Goal: Transaction & Acquisition: Book appointment/travel/reservation

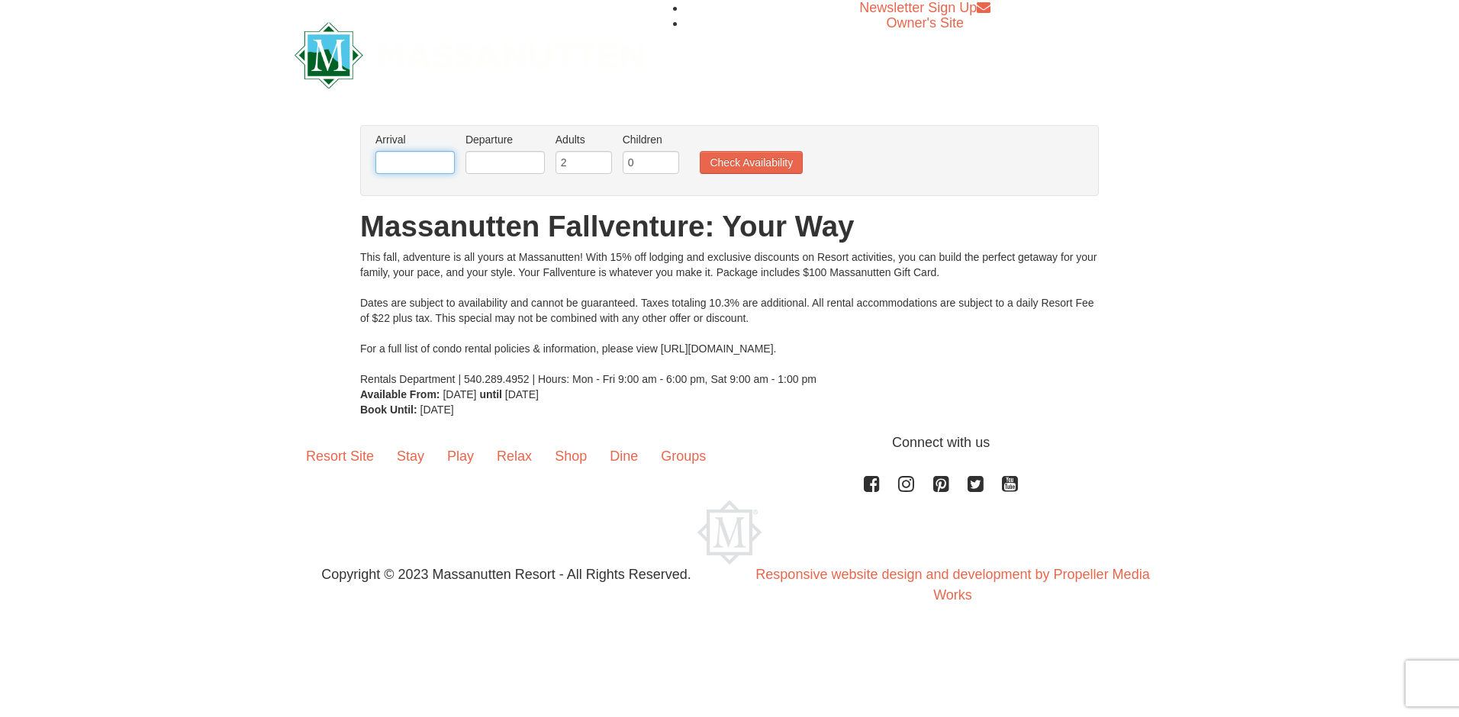
click at [445, 166] on input "text" at bounding box center [414, 162] width 79 height 23
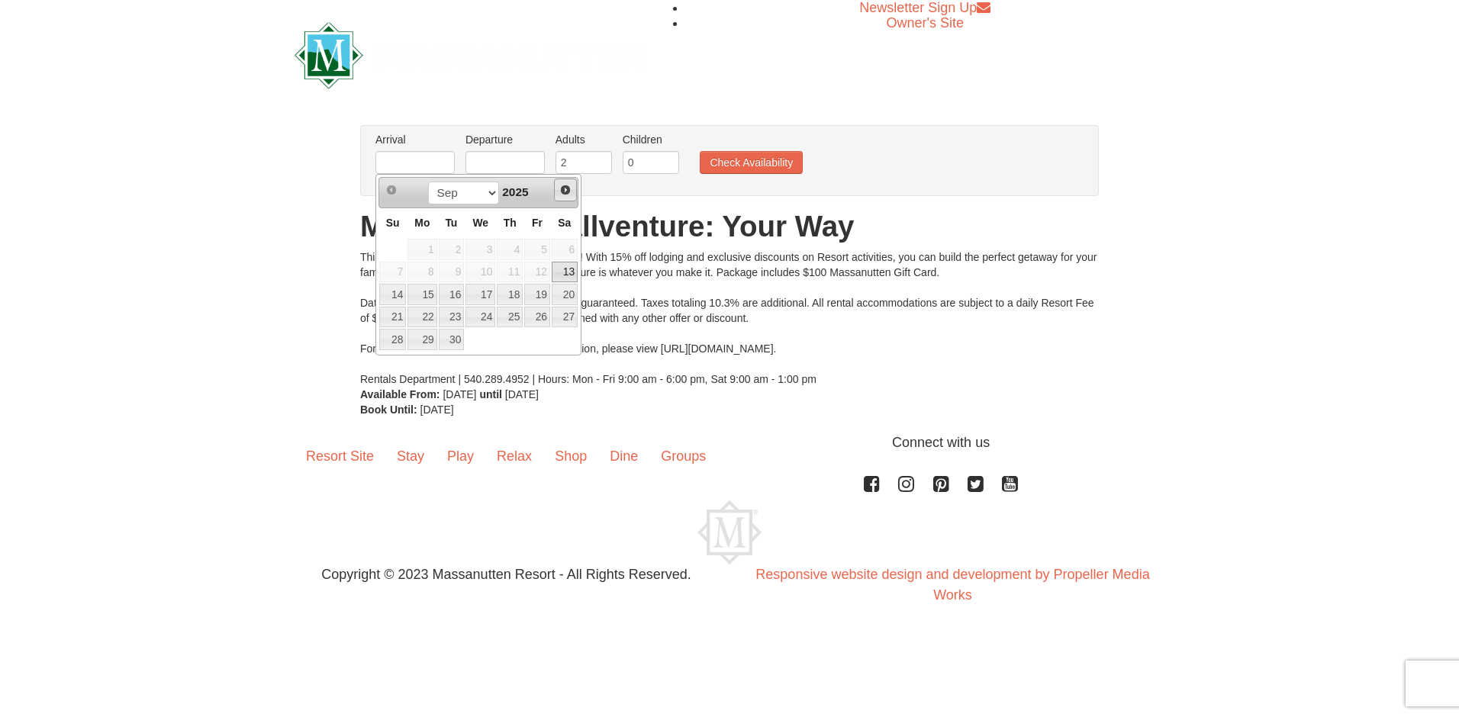
click at [561, 187] on span "Next" at bounding box center [565, 190] width 12 height 12
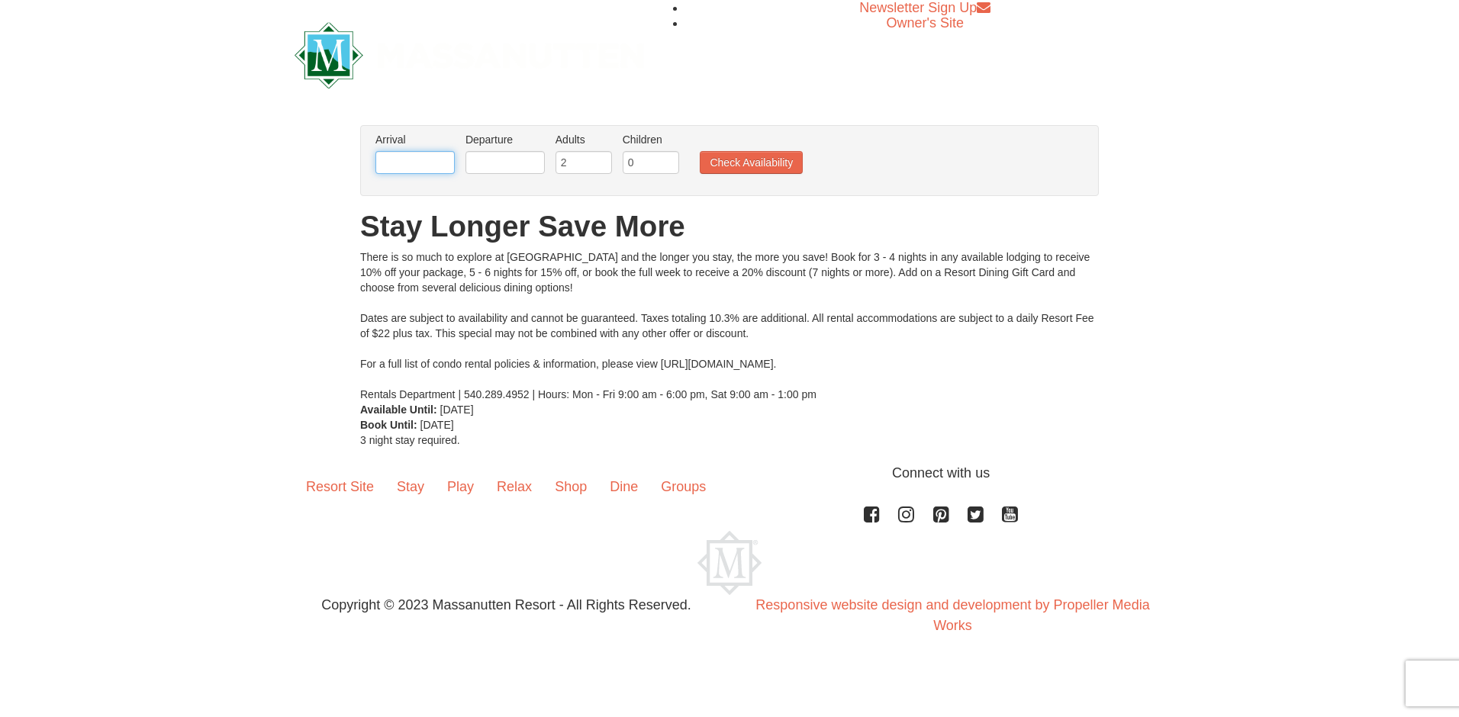
click at [433, 167] on input "text" at bounding box center [414, 162] width 79 height 23
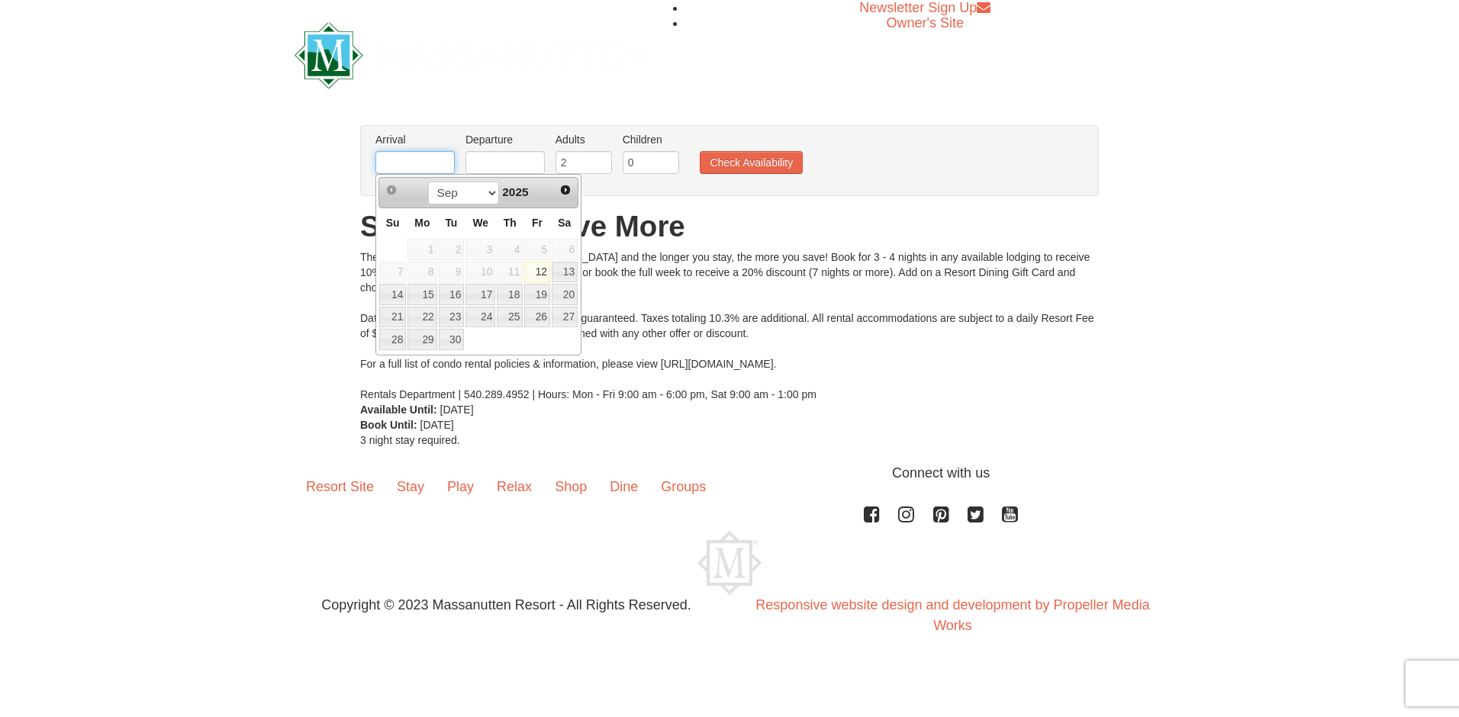
click at [444, 158] on input "text" at bounding box center [414, 162] width 79 height 23
click at [567, 187] on span "Next" at bounding box center [565, 190] width 12 height 12
click at [565, 187] on span "Next" at bounding box center [565, 190] width 12 height 12
click at [477, 316] on link "24" at bounding box center [480, 317] width 30 height 21
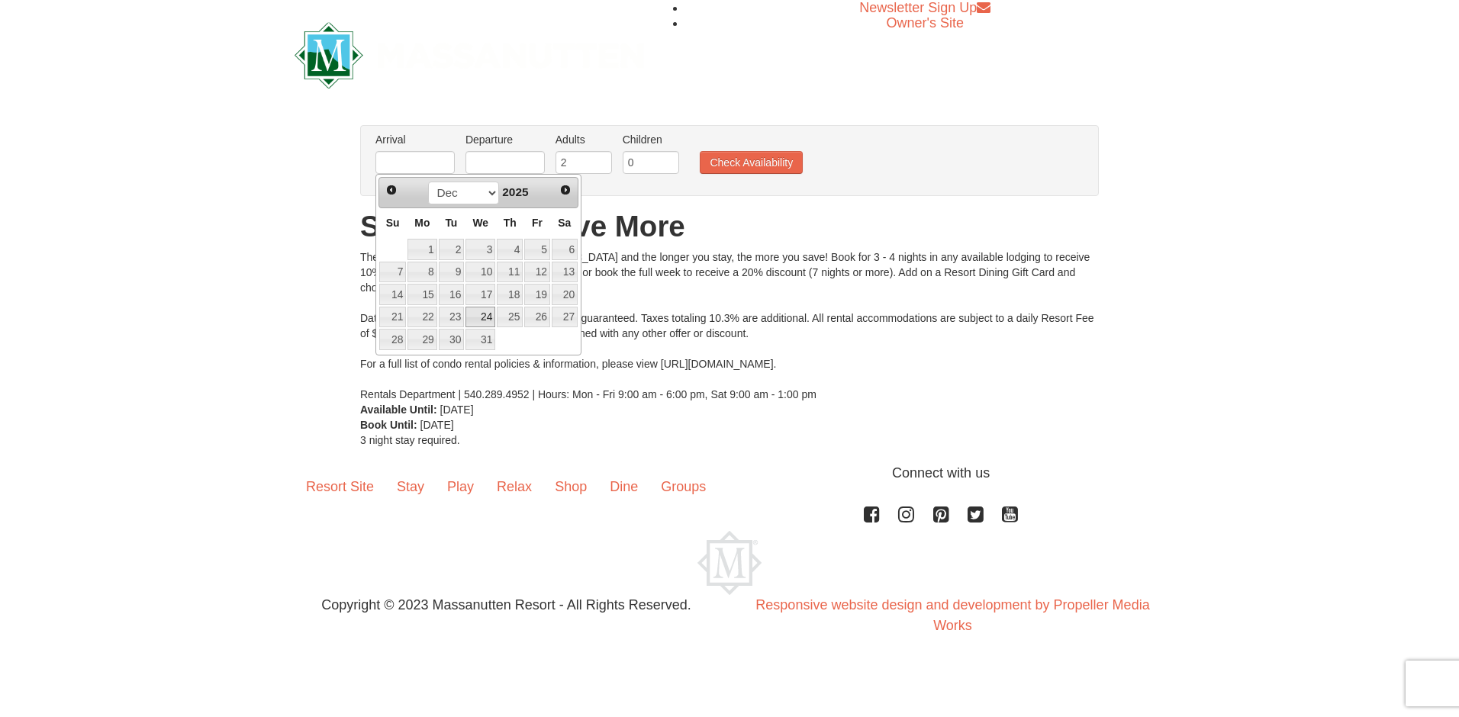
type input "[DATE]"
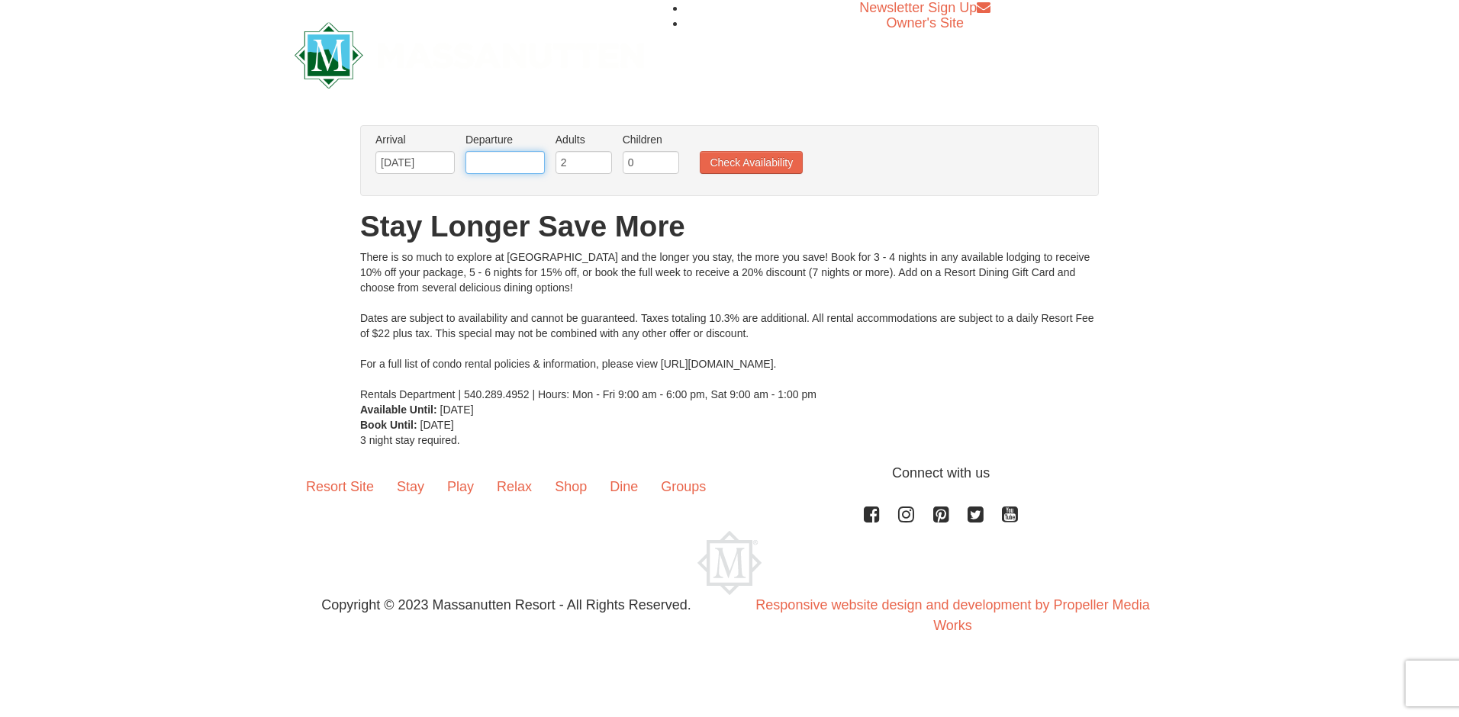
click at [516, 153] on input "text" at bounding box center [504, 162] width 79 height 23
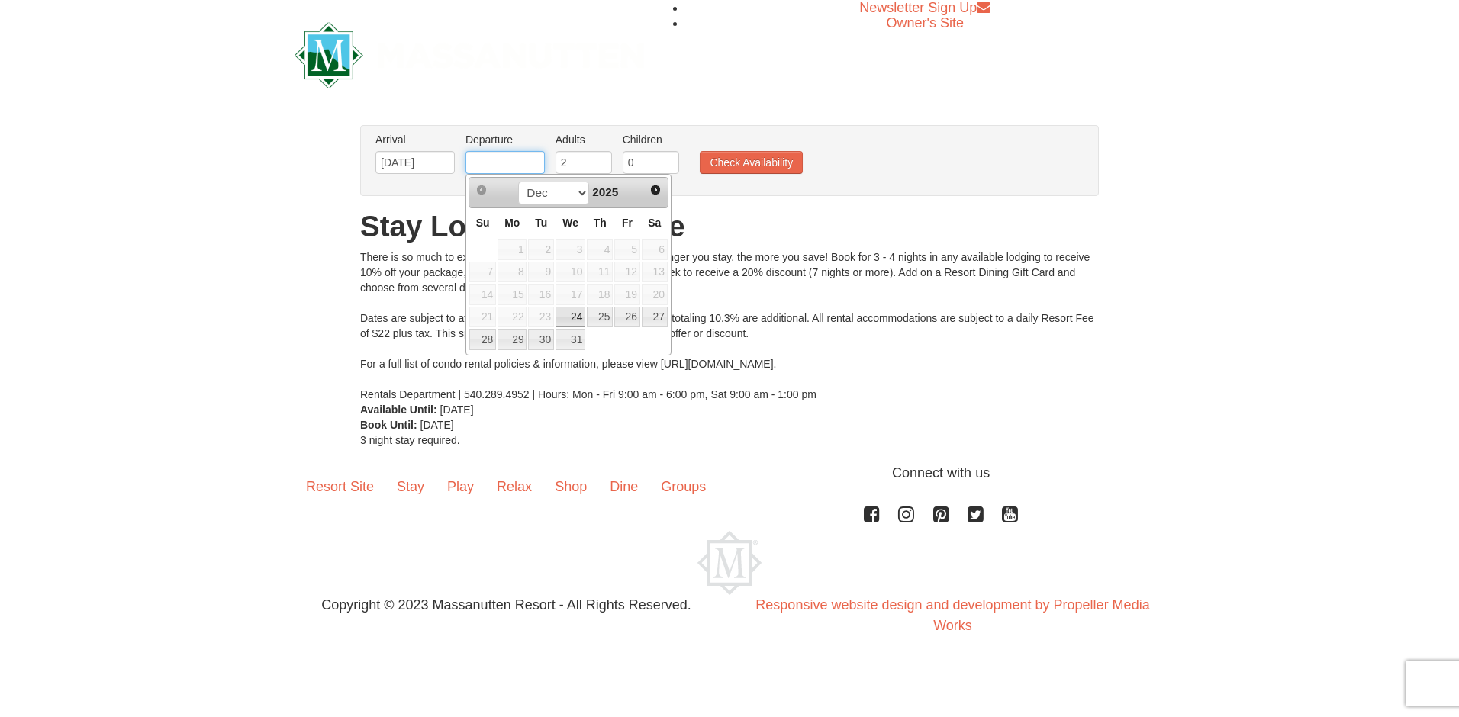
click at [533, 164] on input "text" at bounding box center [504, 162] width 79 height 23
click at [475, 338] on link "28" at bounding box center [482, 339] width 27 height 21
type input "[DATE]"
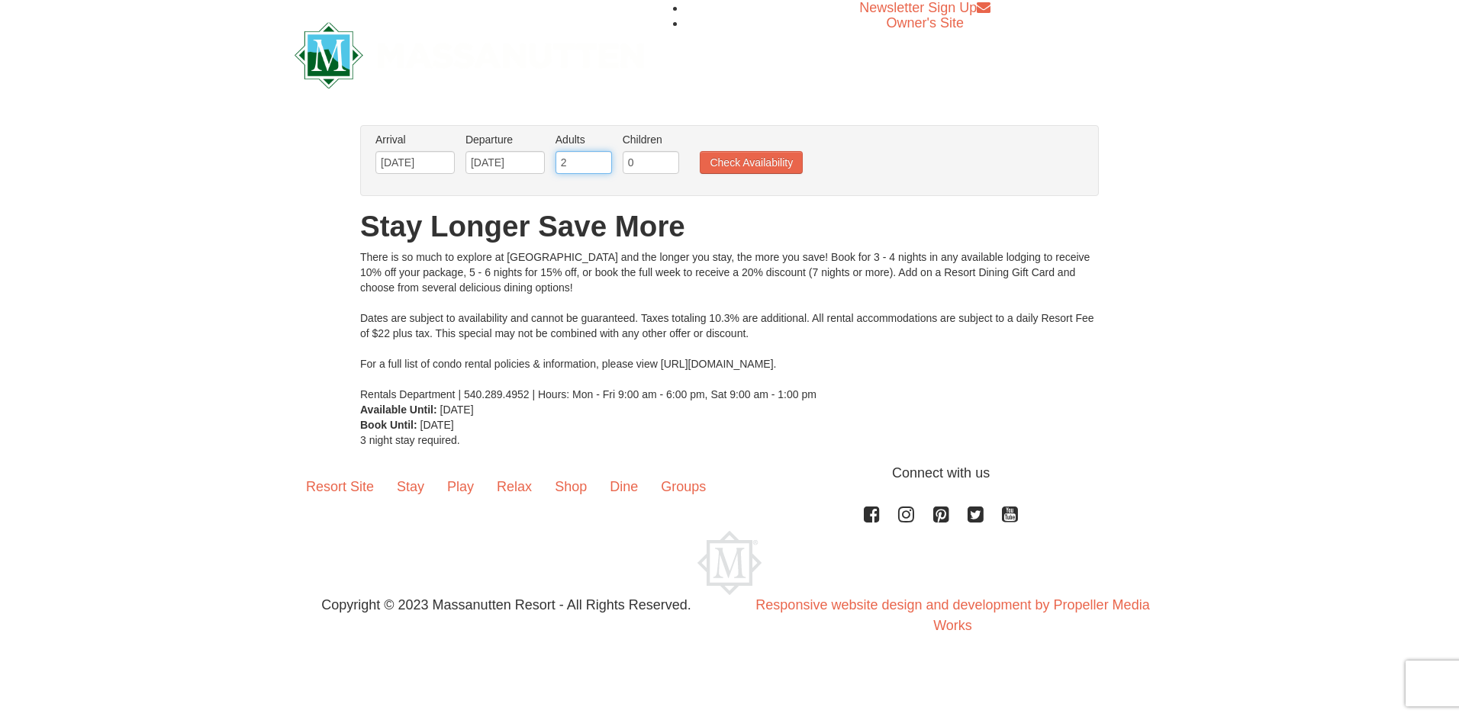
click at [579, 157] on input "2" at bounding box center [583, 162] width 56 height 23
type input "4"
click at [636, 165] on input "0" at bounding box center [651, 162] width 56 height 23
type input "1"
click at [755, 167] on button "Check Availability" at bounding box center [751, 162] width 103 height 23
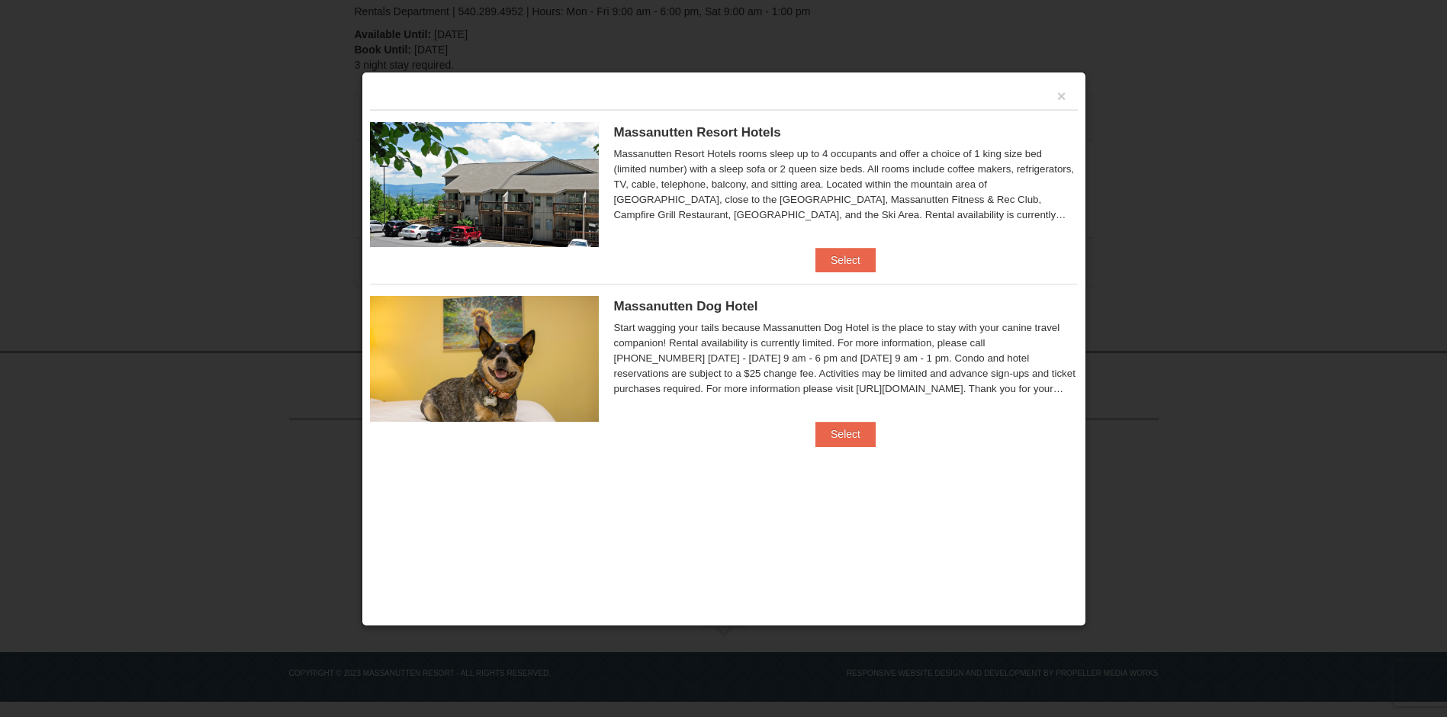
scroll to position [307, 0]
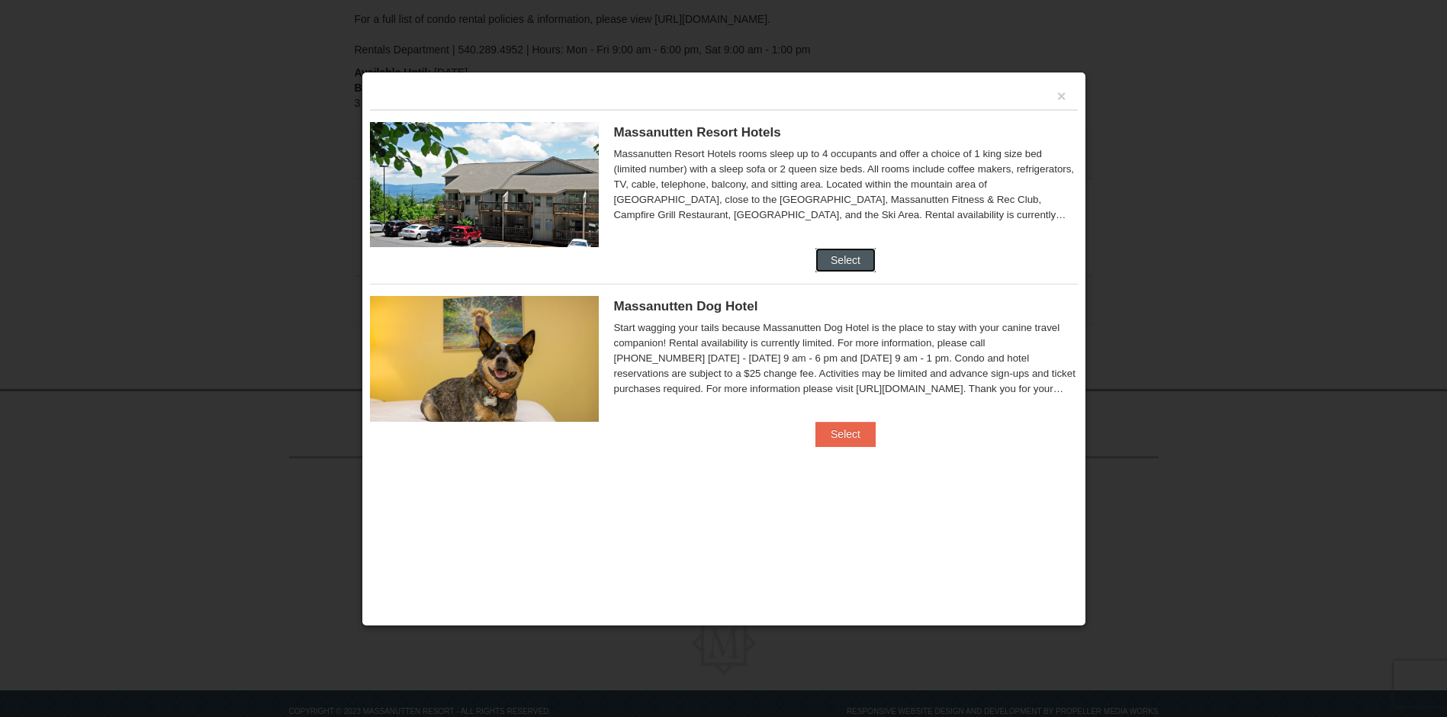
click at [841, 253] on button "Select" at bounding box center [846, 260] width 60 height 24
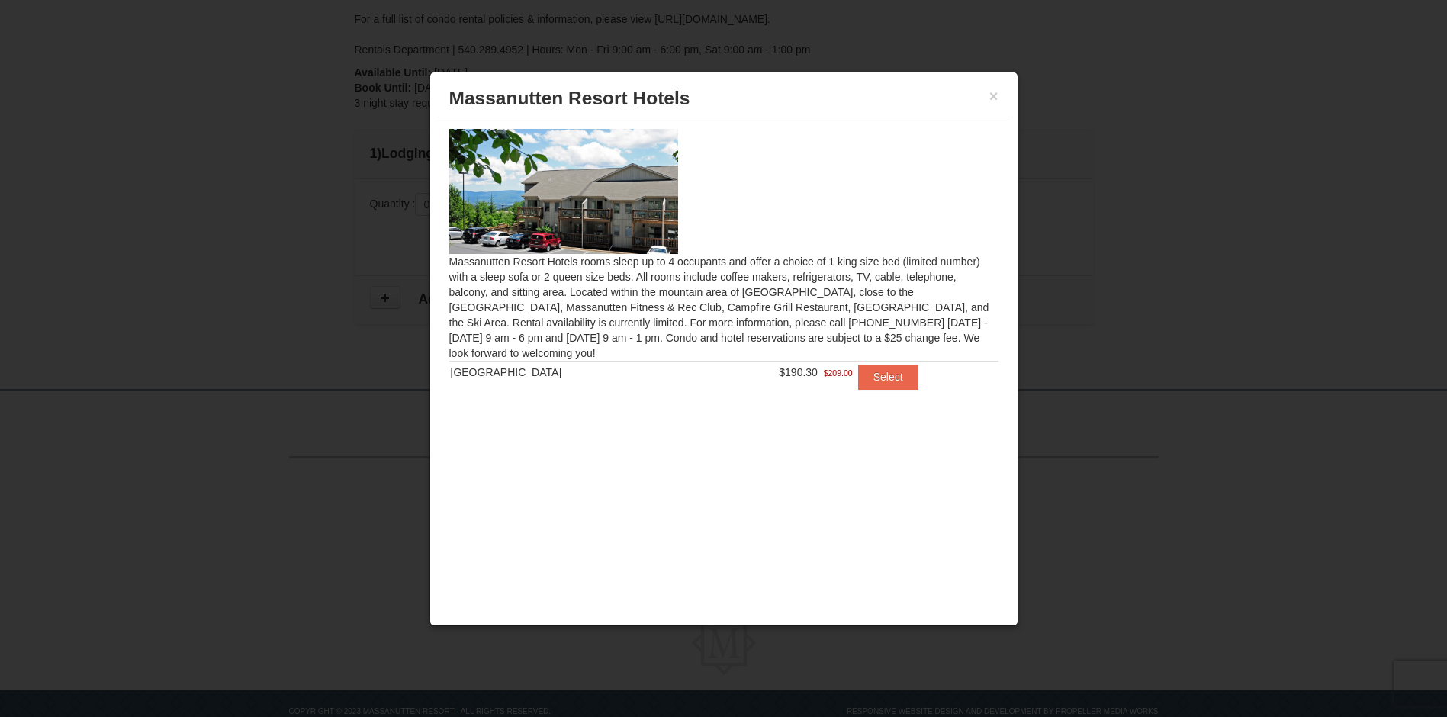
click at [553, 371] on div "Hotel Queen Room" at bounding box center [571, 372] width 240 height 15
click at [878, 378] on button "Select" at bounding box center [888, 377] width 60 height 24
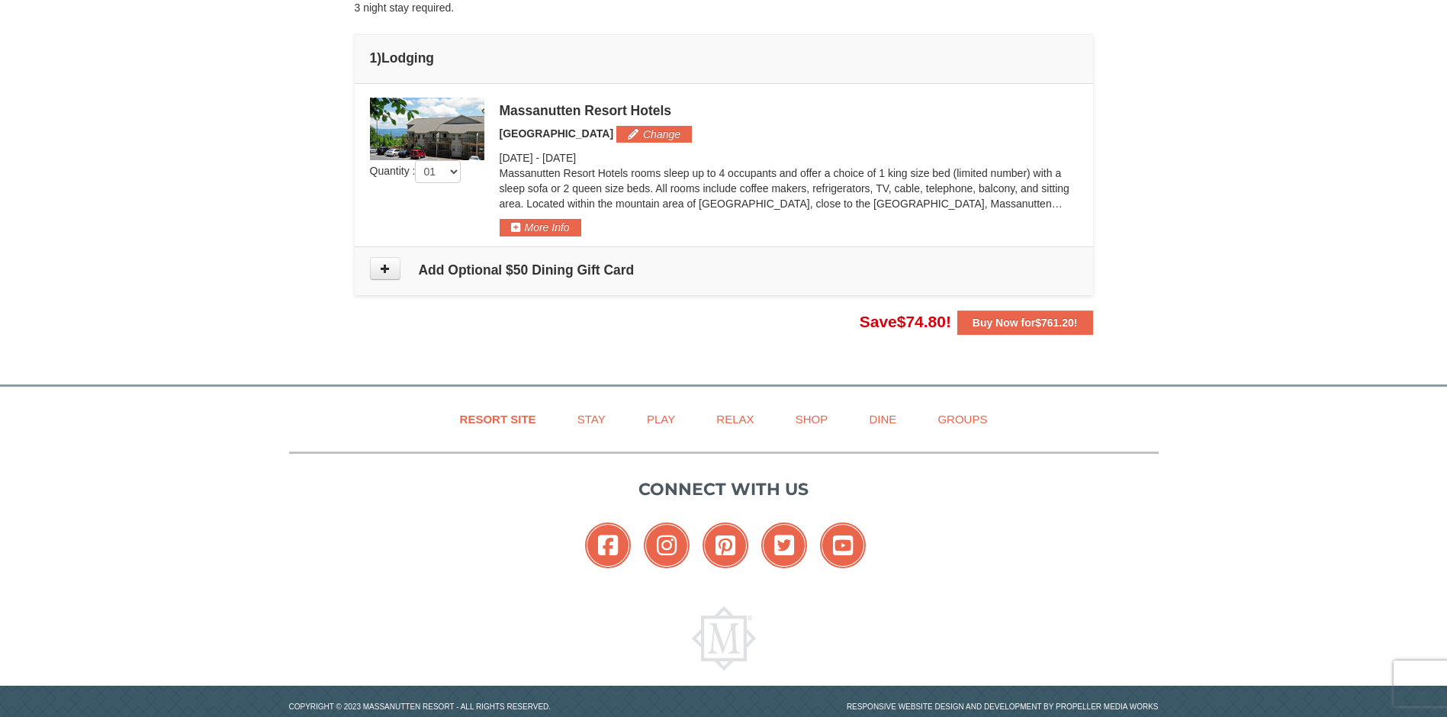
scroll to position [55, 0]
